Goal: Task Accomplishment & Management: Manage account settings

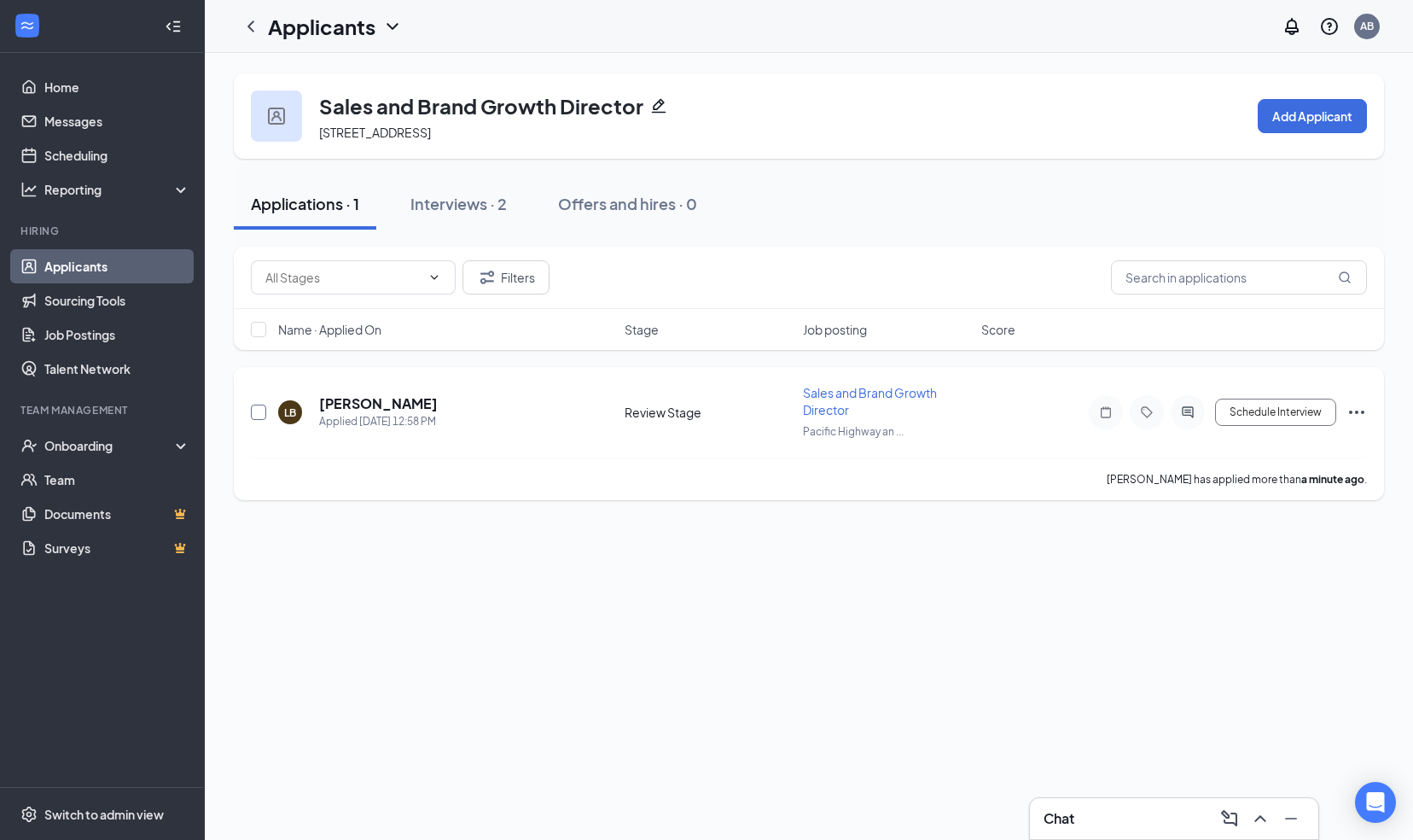
click at [256, 409] on input "checkbox" at bounding box center [258, 412] width 15 height 15
checkbox input "true"
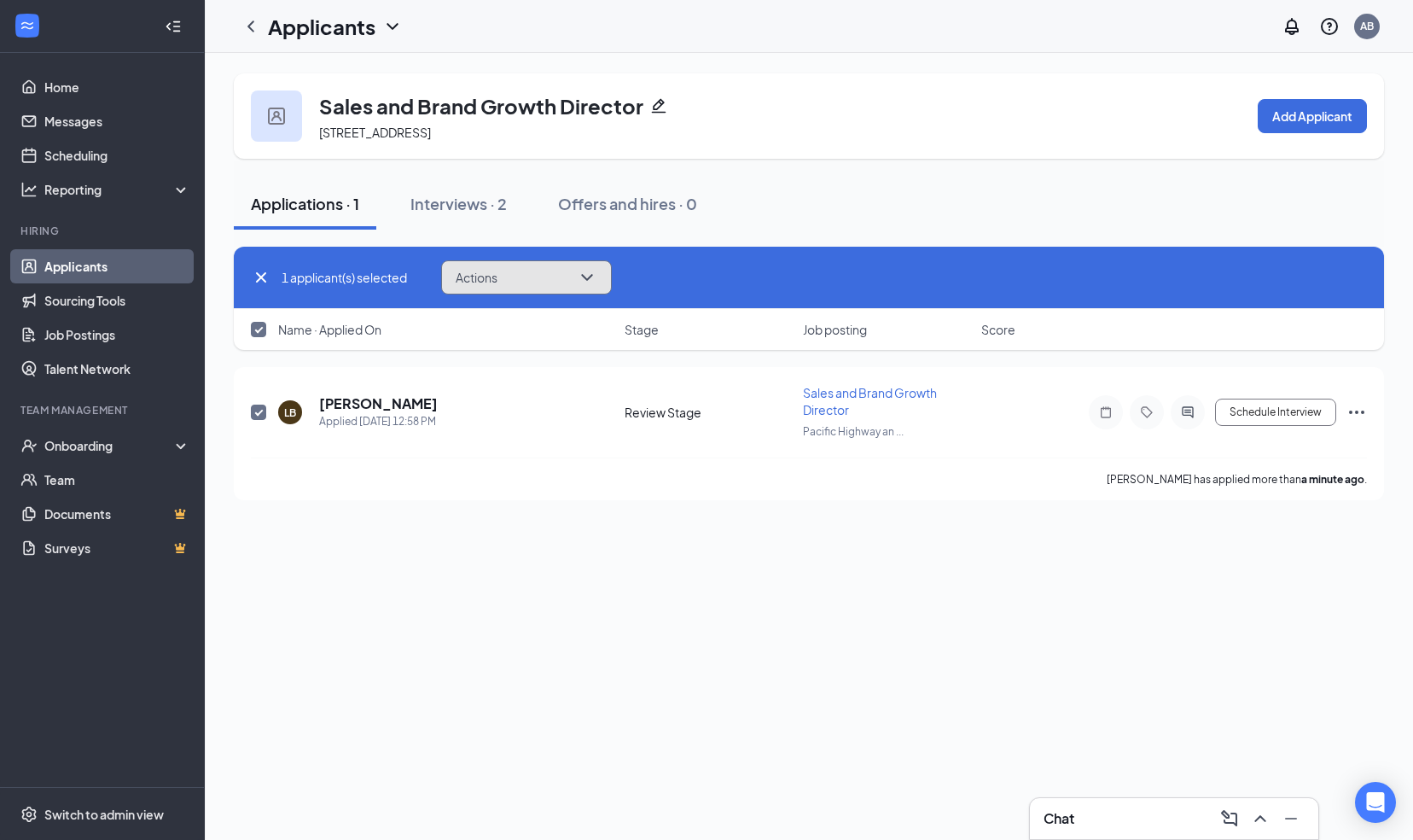
click at [532, 279] on button "Actions" at bounding box center [526, 277] width 170 height 34
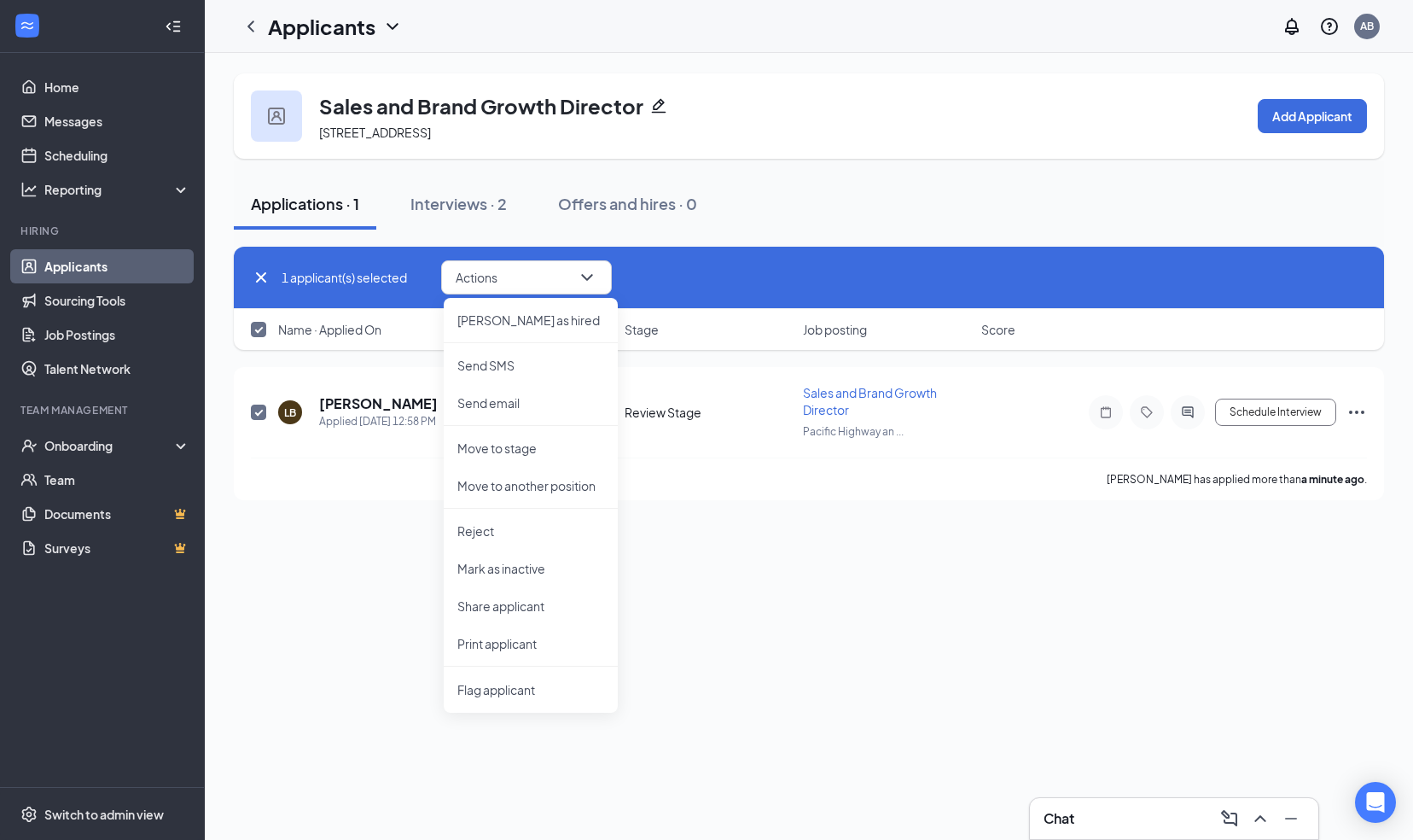
click at [679, 270] on div "1 applicant(s) selected Actions [PERSON_NAME] as hired Send SMS Send email Move…" at bounding box center [808, 277] width 1116 height 34
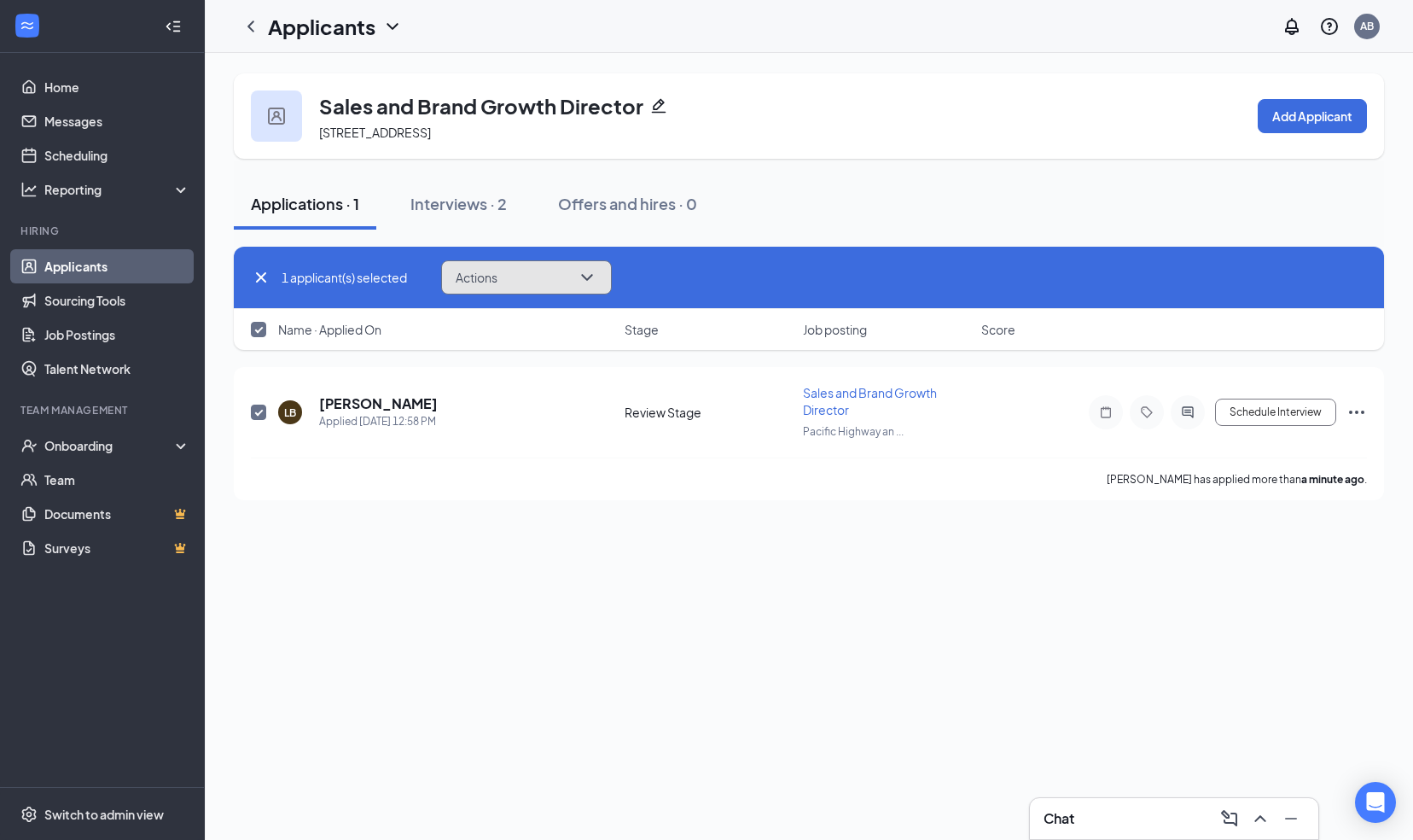
click at [588, 277] on icon "ChevronDown" at bounding box center [586, 277] width 20 height 20
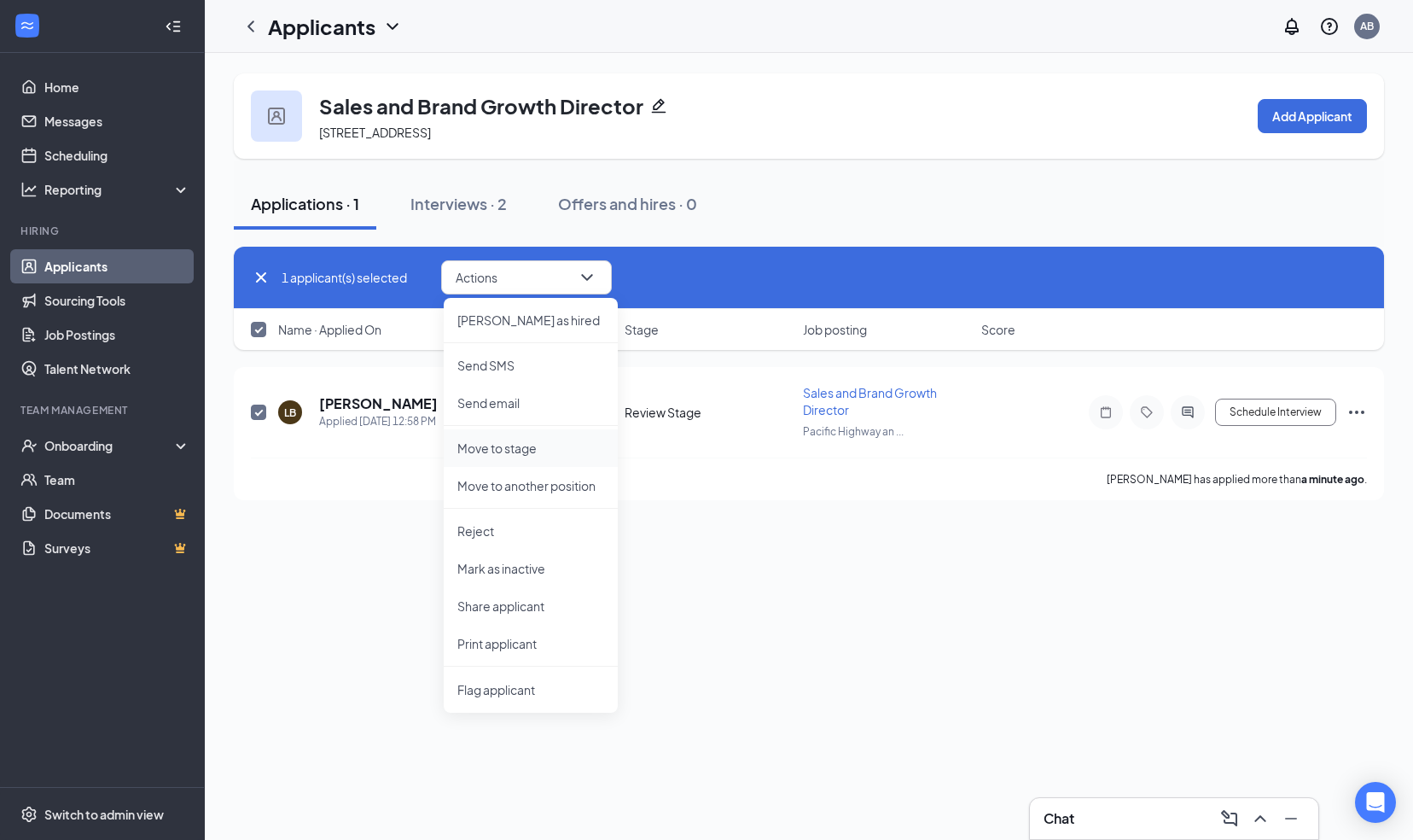
click at [553, 445] on p "Move to stage" at bounding box center [531, 448] width 147 height 17
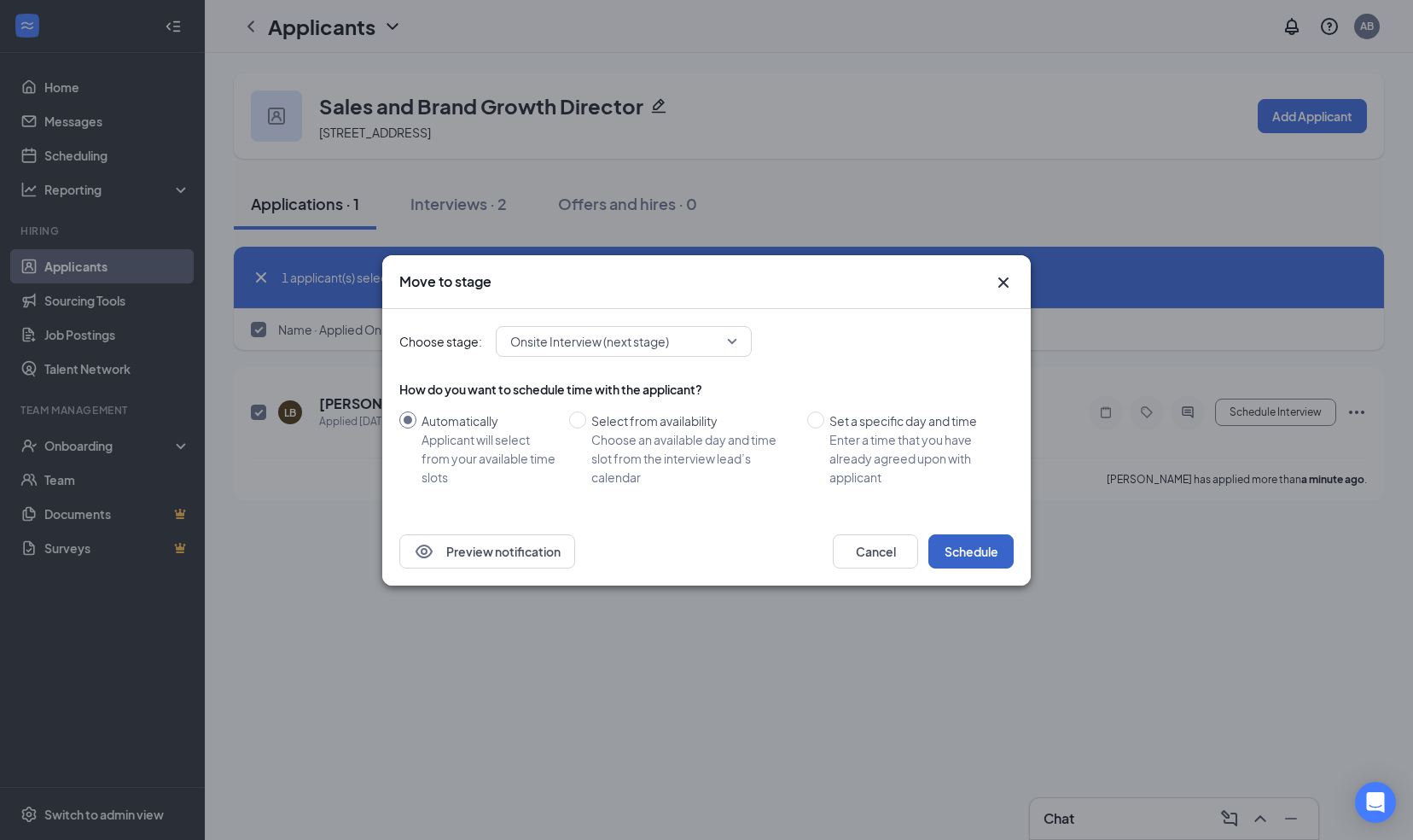
click at [969, 548] on button "Schedule" at bounding box center [971, 551] width 85 height 34
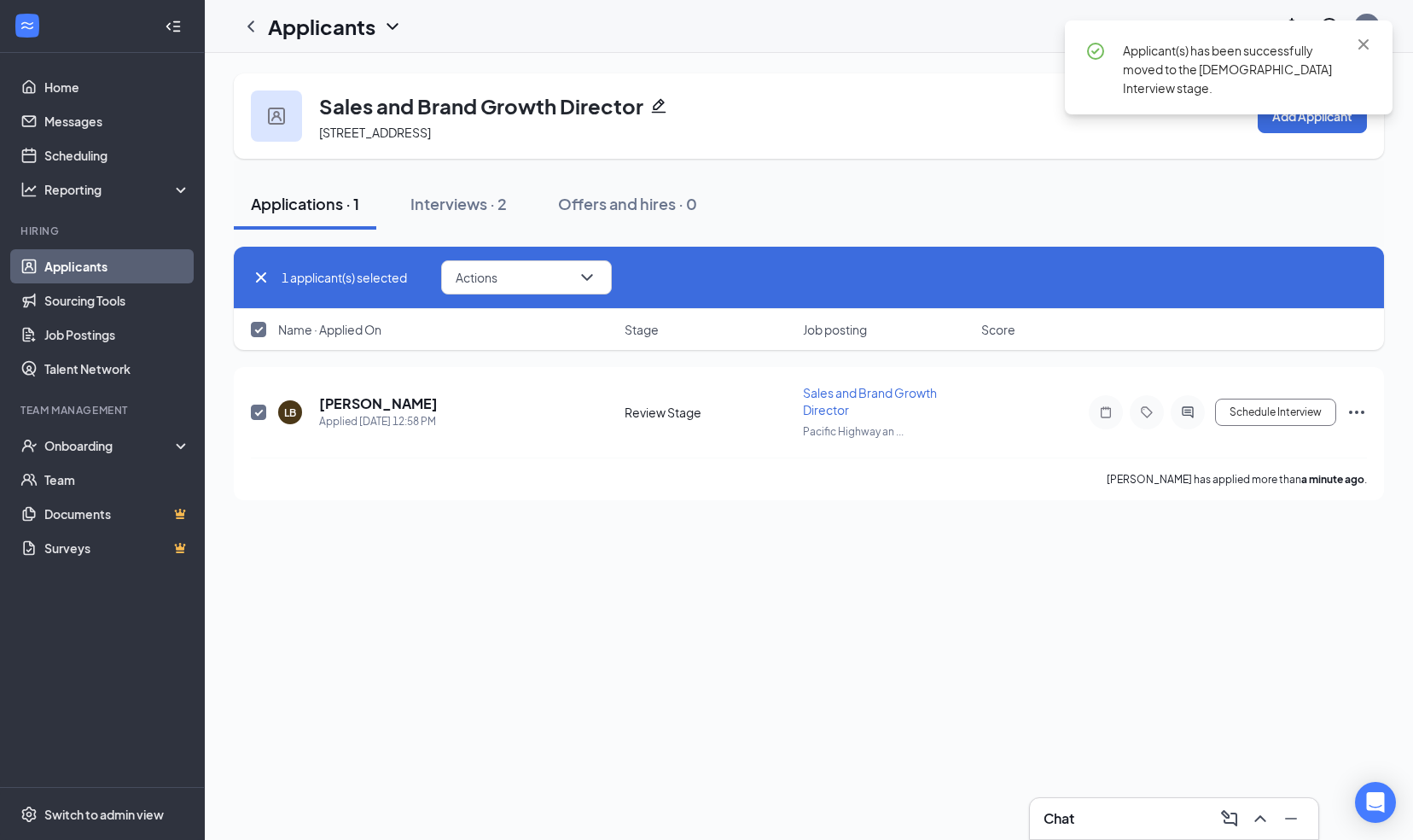
checkbox input "false"
